Goal: Task Accomplishment & Management: Manage account settings

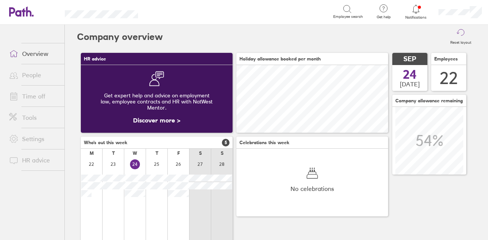
click at [38, 54] on link "Overview" at bounding box center [33, 53] width 61 height 15
click at [176, 207] on div at bounding box center [178, 210] width 22 height 104
click at [176, 154] on div "F" at bounding box center [178, 153] width 22 height 9
click at [176, 165] on div at bounding box center [178, 210] width 22 height 104
click at [179, 157] on div "F" at bounding box center [178, 153] width 22 height 9
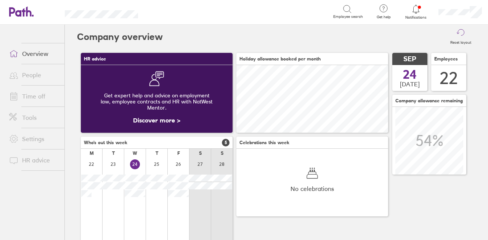
click at [178, 155] on div "F" at bounding box center [178, 153] width 3 height 5
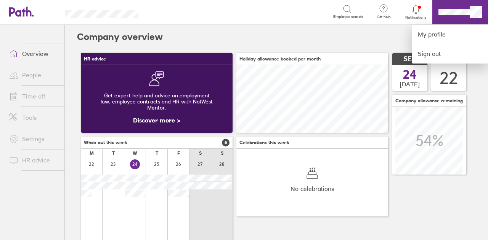
click at [414, 11] on div at bounding box center [244, 120] width 488 height 240
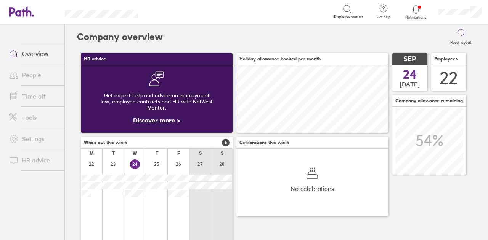
click at [414, 11] on icon at bounding box center [415, 9] width 9 height 9
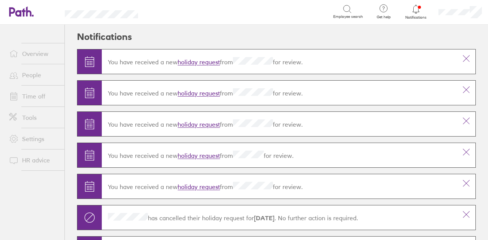
click at [352, 11] on icon at bounding box center [346, 9] width 9 height 9
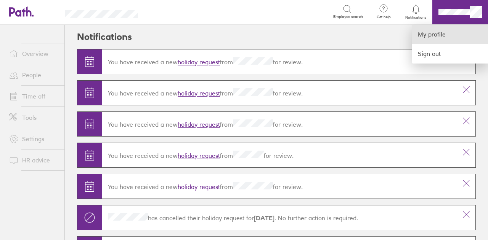
click at [426, 37] on link "My profile" at bounding box center [449, 34] width 76 height 19
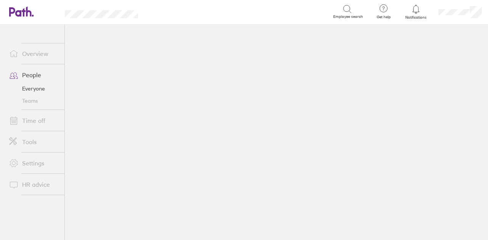
click at [42, 85] on link "Everyone" at bounding box center [33, 89] width 61 height 12
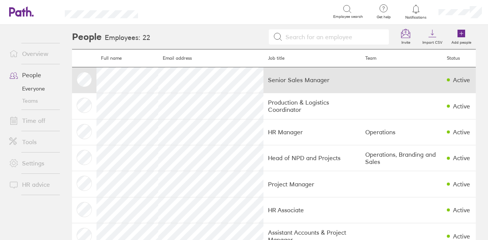
click at [459, 79] on div "Active" at bounding box center [461, 80] width 17 height 7
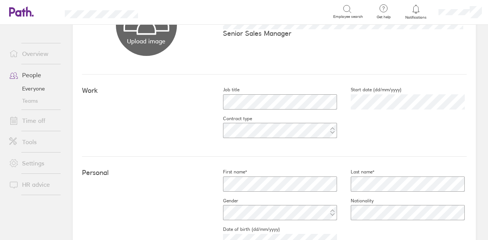
scroll to position [78, 0]
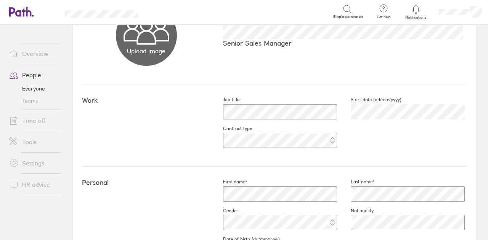
click at [33, 73] on link "People" at bounding box center [33, 74] width 61 height 15
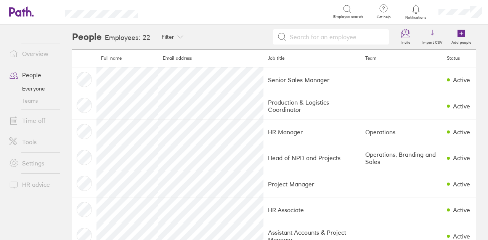
click at [29, 87] on link "Everyone" at bounding box center [33, 89] width 61 height 12
click at [28, 10] on icon at bounding box center [21, 11] width 24 height 10
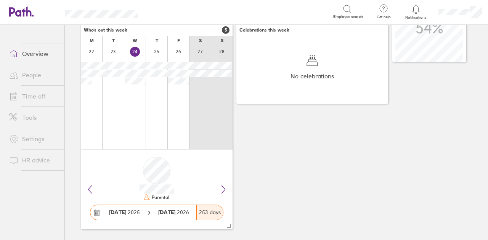
scroll to position [118, 0]
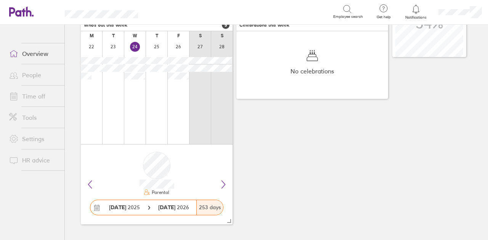
click at [148, 206] on icon at bounding box center [149, 208] width 4 height 4
click at [224, 182] on icon at bounding box center [223, 184] width 9 height 9
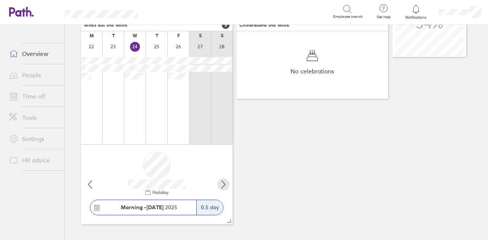
click at [224, 182] on icon at bounding box center [223, 184] width 9 height 9
click at [149, 210] on strong "[DATE]" at bounding box center [142, 207] width 17 height 7
click at [33, 158] on link "HR advice" at bounding box center [33, 160] width 61 height 15
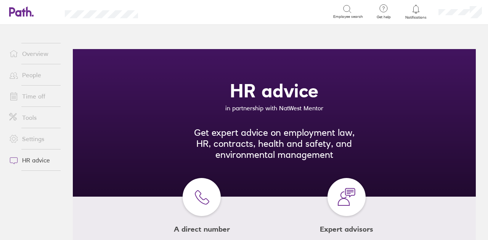
click at [30, 95] on link "Time off" at bounding box center [33, 96] width 61 height 15
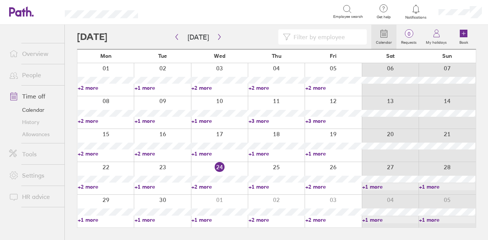
click at [327, 168] on div at bounding box center [332, 178] width 57 height 33
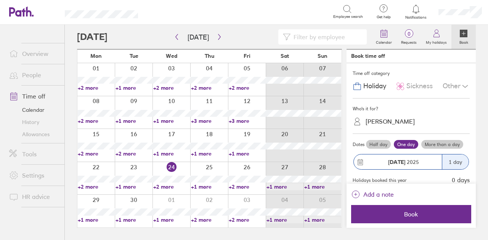
click at [360, 153] on button "[DATE] 1 day" at bounding box center [410, 161] width 117 height 23
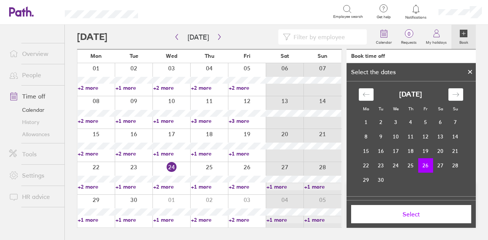
click at [421, 168] on td "26" at bounding box center [425, 165] width 15 height 14
click at [422, 214] on span "Select" at bounding box center [410, 214] width 109 height 7
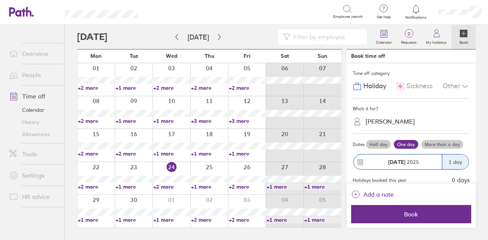
click at [382, 141] on label "Half day" at bounding box center [378, 144] width 25 height 9
click at [0, 0] on input "Half day" at bounding box center [0, 0] width 0 height 0
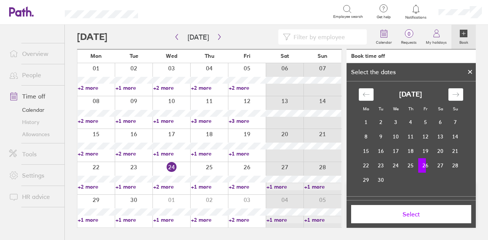
click at [425, 167] on td "26" at bounding box center [425, 165] width 15 height 14
click at [417, 215] on span "Select" at bounding box center [410, 214] width 109 height 7
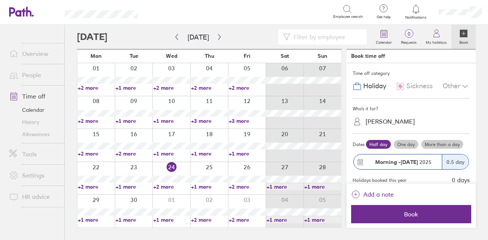
click at [387, 161] on strong "Morning -" at bounding box center [388, 162] width 26 height 7
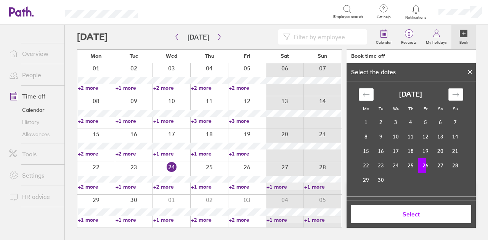
click at [452, 95] on icon "Move forward to switch to the next month." at bounding box center [455, 94] width 7 height 7
click at [362, 95] on icon "Move backward to switch to the previous month." at bounding box center [365, 94] width 7 height 7
click at [424, 163] on td "26" at bounding box center [425, 165] width 15 height 14
click at [468, 72] on icon at bounding box center [469, 72] width 5 height 5
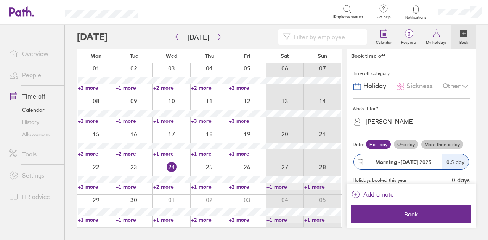
click at [448, 159] on div "0.5 day" at bounding box center [454, 162] width 27 height 15
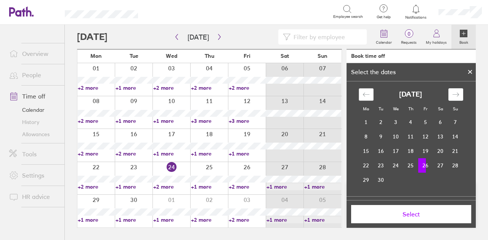
click at [366, 91] on div "Move backward to switch to the previous month." at bounding box center [365, 94] width 15 height 13
click at [452, 87] on div "[DATE] 1 2 3 4 5 6 7 8 9 10 11 12 13 14 15 16 17 18 19 20 21 22 23 24 25 26 27 …" at bounding box center [410, 135] width 114 height 106
click at [452, 91] on icon "Move forward to switch to the next month." at bounding box center [455, 94] width 7 height 7
click at [421, 164] on td "26" at bounding box center [425, 165] width 15 height 14
click at [418, 218] on span "Select" at bounding box center [410, 214] width 109 height 7
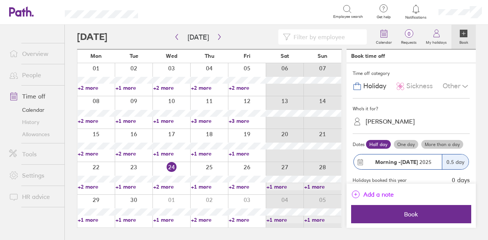
click at [374, 194] on span "Add a note" at bounding box center [378, 195] width 30 height 12
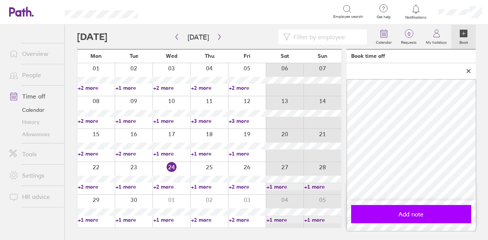
click at [411, 212] on span "Add note" at bounding box center [410, 214] width 109 height 7
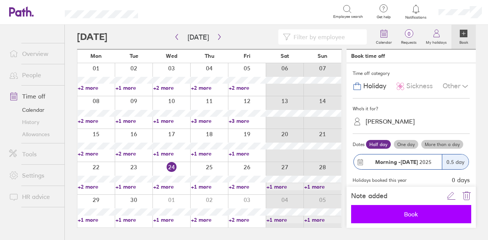
click at [416, 218] on span "Book" at bounding box center [410, 214] width 109 height 7
